Goal: Transaction & Acquisition: Subscribe to service/newsletter

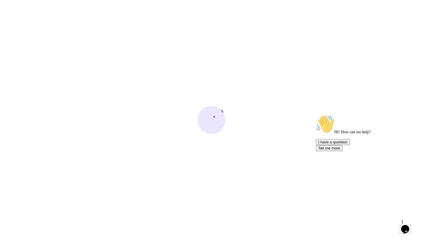
click at [316, 115] on icon "Chat attention grabber" at bounding box center [316, 115] width 0 height 0
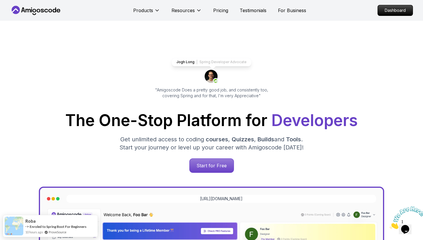
click at [38, 13] on icon at bounding box center [36, 10] width 52 height 9
click at [29, 11] on icon at bounding box center [36, 10] width 52 height 9
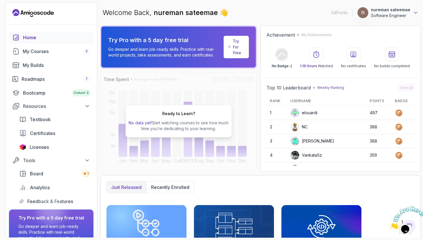
click at [414, 10] on icon at bounding box center [416, 13] width 6 height 6
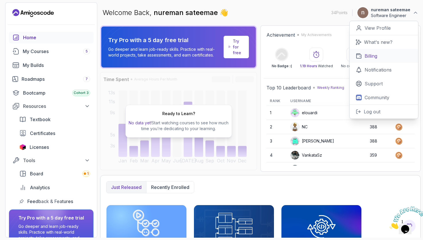
click at [379, 56] on link "Billing" at bounding box center [384, 56] width 69 height 14
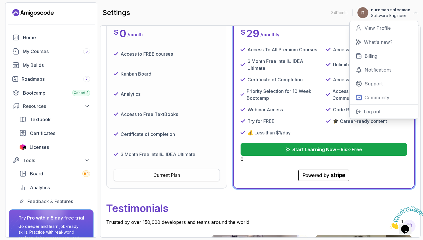
scroll to position [120, 0]
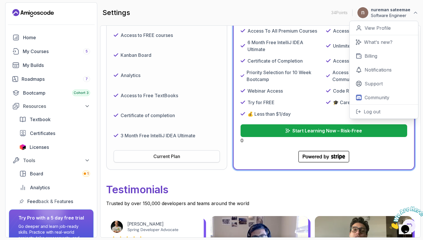
click at [176, 156] on div "Current Plan" at bounding box center [166, 156] width 27 height 7
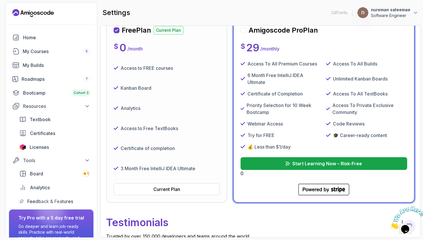
scroll to position [0, 0]
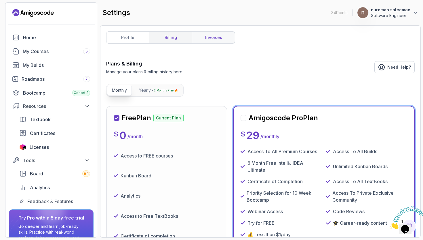
click at [207, 37] on link "invoices" at bounding box center [213, 38] width 43 height 12
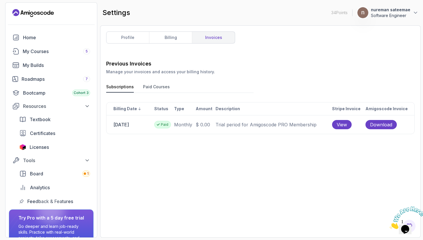
click at [166, 89] on button "Paid Courses" at bounding box center [156, 88] width 27 height 9
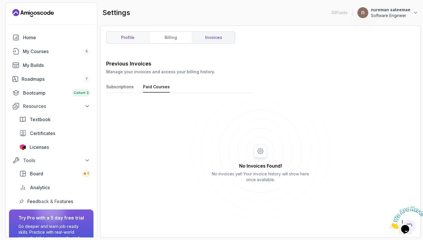
click at [134, 32] on link "profile" at bounding box center [128, 38] width 43 height 12
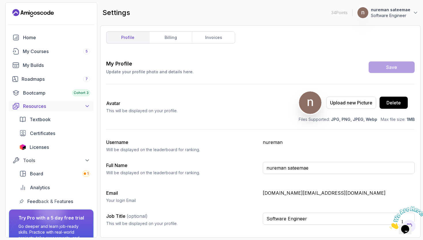
click at [80, 105] on div "Resources" at bounding box center [56, 105] width 67 height 7
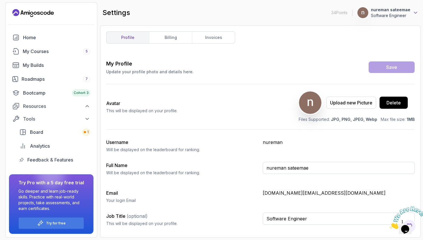
click at [417, 13] on icon at bounding box center [416, 13] width 6 height 6
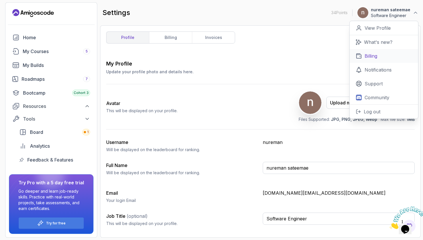
click at [391, 58] on link "Billing" at bounding box center [384, 56] width 69 height 14
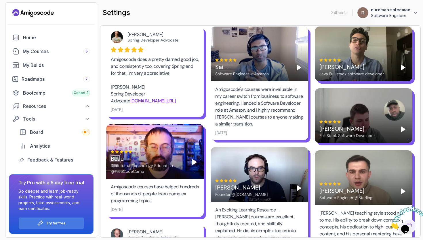
scroll to position [309, 0]
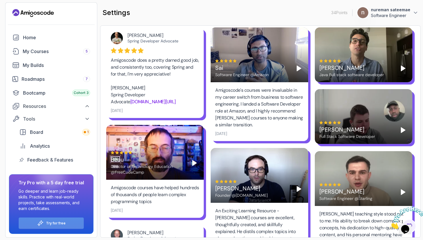
click at [62, 223] on p "Try for free" at bounding box center [56, 223] width 20 height 5
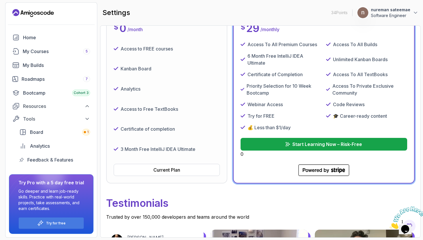
scroll to position [110, 0]
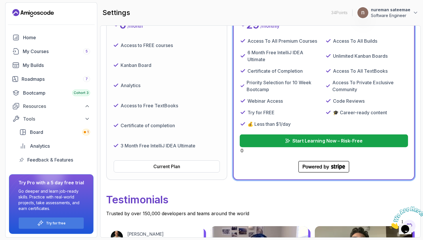
click at [273, 143] on button "Start Learning Now – Risk-Free" at bounding box center [324, 140] width 168 height 13
